Goal: Task Accomplishment & Management: Manage account settings

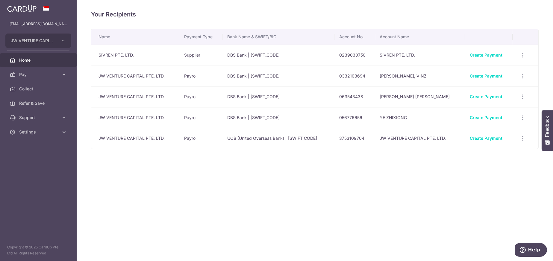
click at [33, 55] on link "Home" at bounding box center [38, 60] width 77 height 14
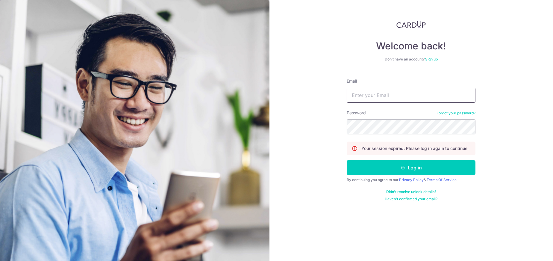
click at [396, 99] on input "Email" at bounding box center [411, 95] width 129 height 15
type input "[EMAIL_ADDRESS][DOMAIN_NAME]"
click at [347, 160] on button "Log in" at bounding box center [411, 167] width 129 height 15
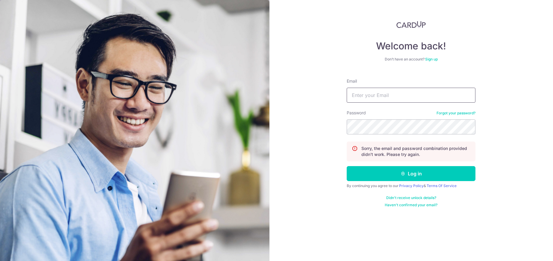
click at [358, 93] on input "Email" at bounding box center [411, 95] width 129 height 15
type input "[EMAIL_ADDRESS][DOMAIN_NAME]"
click at [347, 166] on button "Log in" at bounding box center [411, 173] width 129 height 15
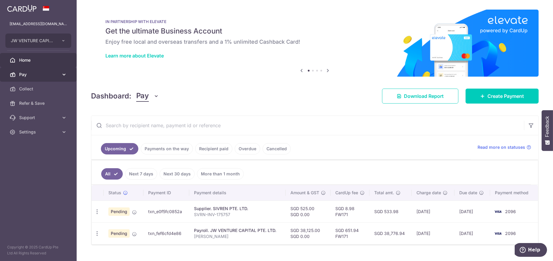
click at [23, 73] on span "Pay" at bounding box center [38, 75] width 39 height 6
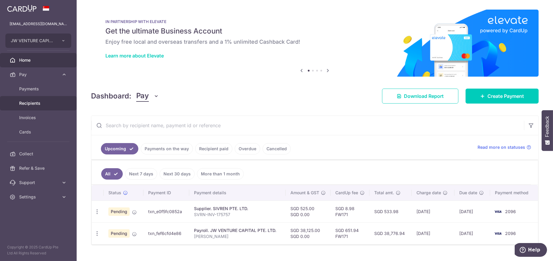
click at [24, 101] on span "Recipients" at bounding box center [38, 103] width 39 height 6
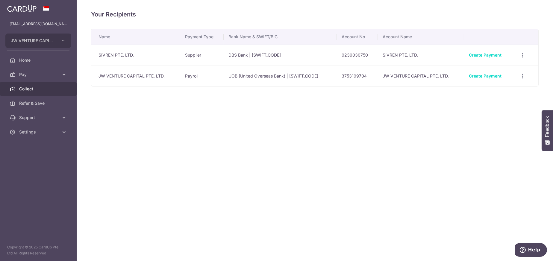
click at [22, 90] on span "Collect" at bounding box center [38, 89] width 39 height 6
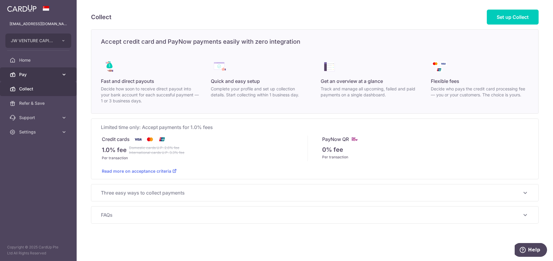
click at [23, 72] on span "Pay" at bounding box center [38, 75] width 39 height 6
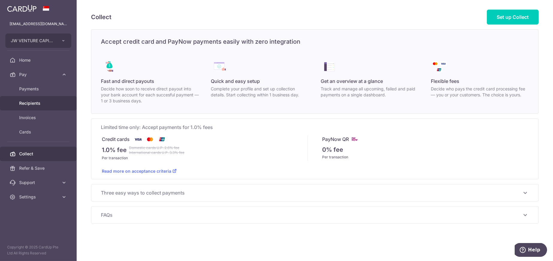
click at [32, 102] on span "Recipients" at bounding box center [38, 103] width 39 height 6
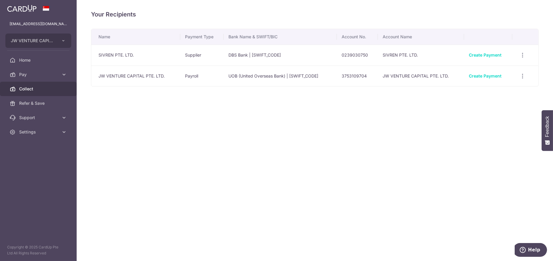
click at [22, 87] on span "Collect" at bounding box center [38, 89] width 39 height 6
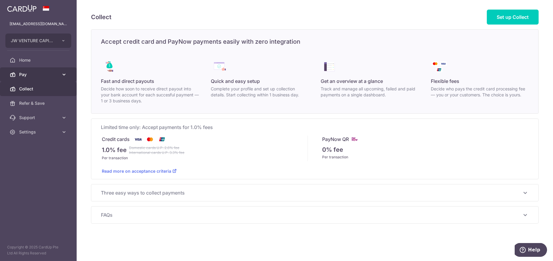
click at [23, 78] on link "Pay" at bounding box center [38, 74] width 77 height 14
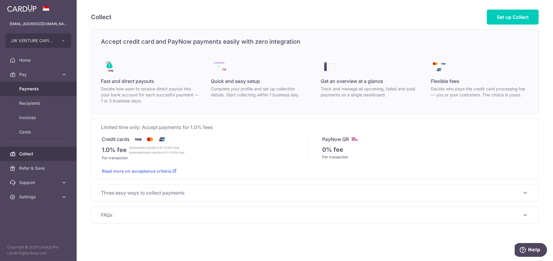
click at [23, 88] on span "Payments" at bounding box center [38, 89] width 39 height 6
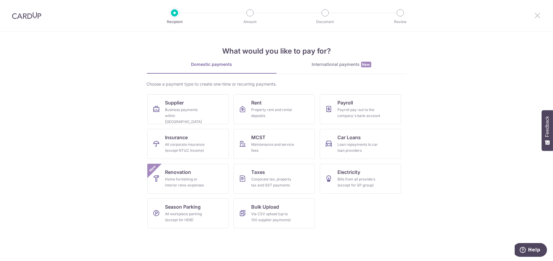
click at [538, 16] on icon at bounding box center [537, 15] width 7 height 7
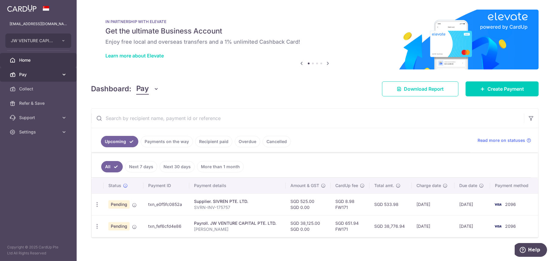
click at [24, 76] on span "Pay" at bounding box center [38, 75] width 39 height 6
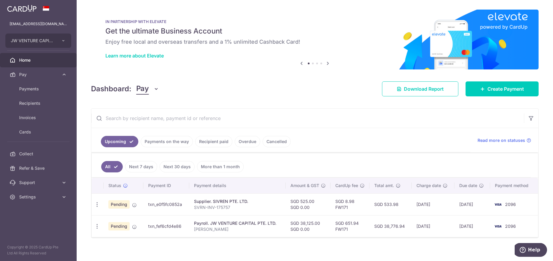
click at [161, 142] on link "Payments on the way" at bounding box center [167, 141] width 52 height 11
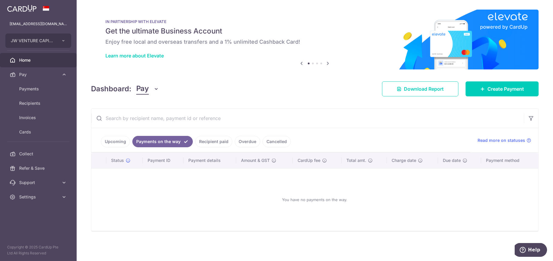
click at [110, 142] on link "Upcoming" at bounding box center [115, 141] width 29 height 11
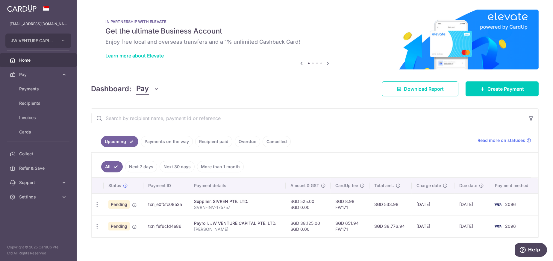
click at [242, 140] on link "Overdue" at bounding box center [247, 141] width 25 height 11
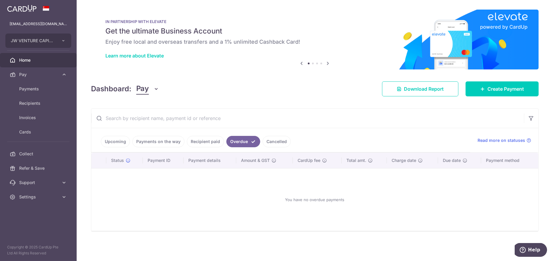
click at [269, 141] on link "Cancelled" at bounding box center [276, 141] width 28 height 11
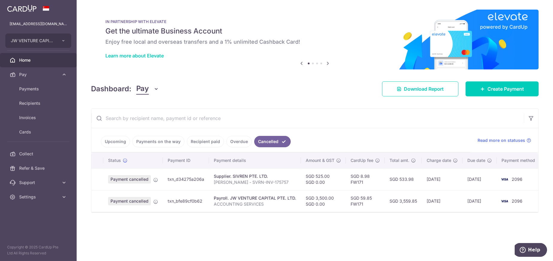
click at [208, 140] on link "Recipient paid" at bounding box center [205, 141] width 37 height 11
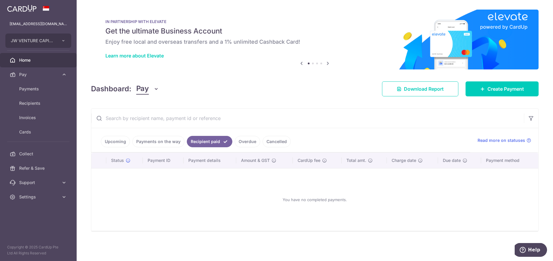
click at [150, 141] on link "Payments on the way" at bounding box center [158, 141] width 52 height 11
click at [119, 139] on link "Upcoming" at bounding box center [115, 141] width 29 height 11
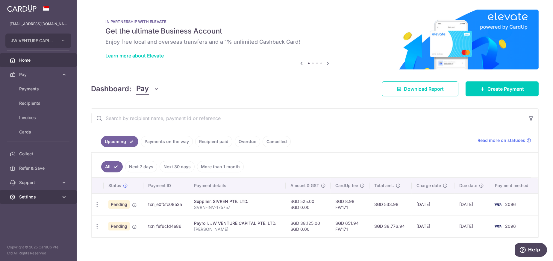
click at [27, 193] on link "Settings" at bounding box center [38, 197] width 77 height 14
click at [28, 224] on span "Logout" at bounding box center [38, 226] width 39 height 6
